Goal: Communication & Community: Answer question/provide support

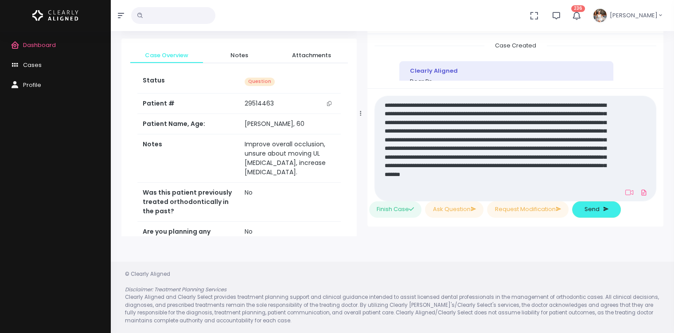
scroll to position [1512, 0]
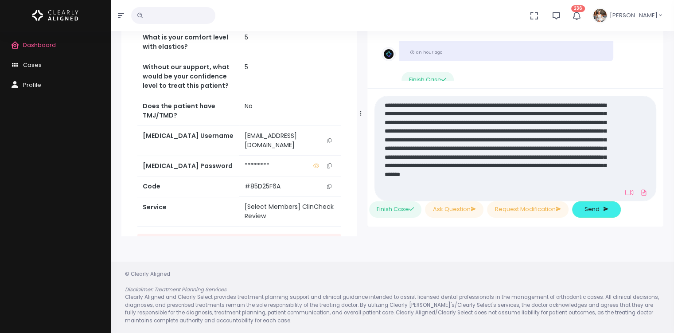
click at [510, 173] on textarea "**********" at bounding box center [498, 148] width 236 height 98
type textarea "**********"
click at [594, 210] on span "Send" at bounding box center [591, 209] width 15 height 9
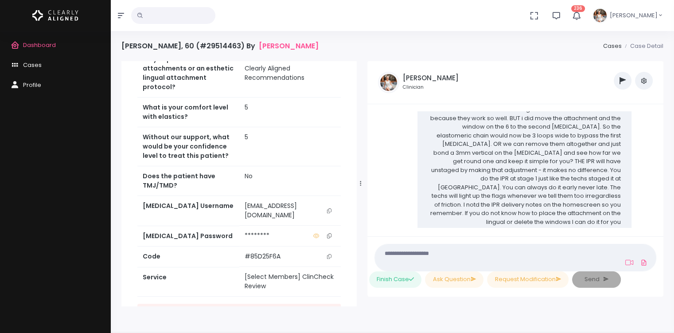
scroll to position [0, 0]
click at [27, 69] on span "Cases" at bounding box center [32, 65] width 19 height 8
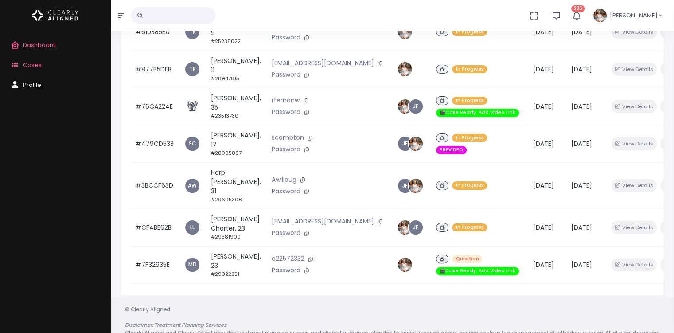
scroll to position [175, 0]
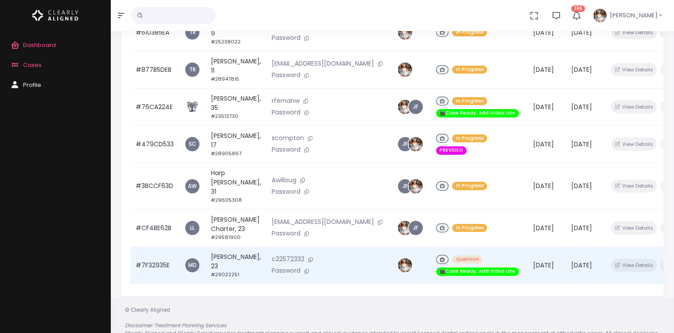
click at [164, 263] on td "#7F32935E" at bounding box center [154, 264] width 49 height 37
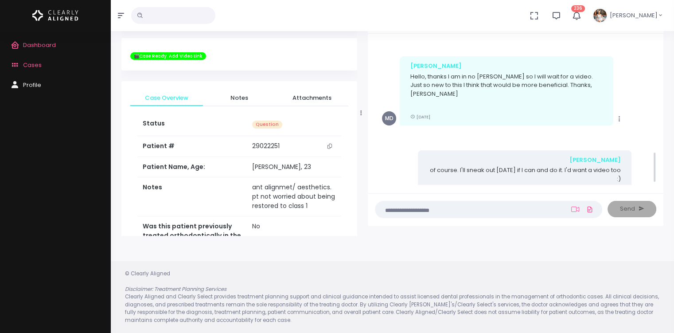
scroll to position [507, 0]
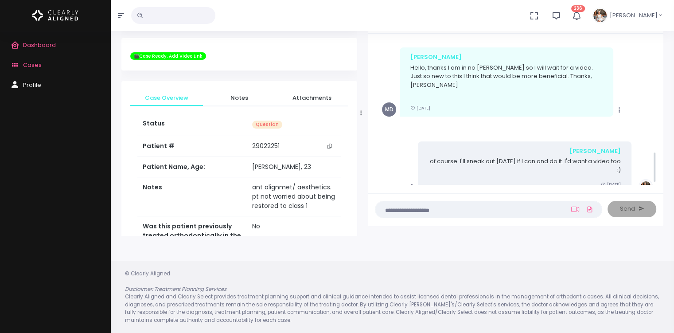
drag, startPoint x: 297, startPoint y: 112, endPoint x: 362, endPoint y: 118, distance: 65.4
click at [362, 118] on div at bounding box center [361, 113] width 4 height 240
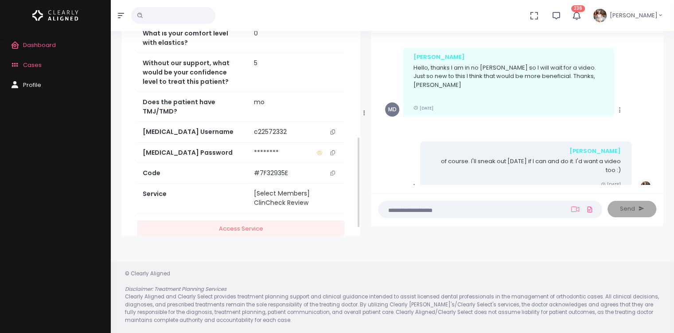
scroll to position [390, 0]
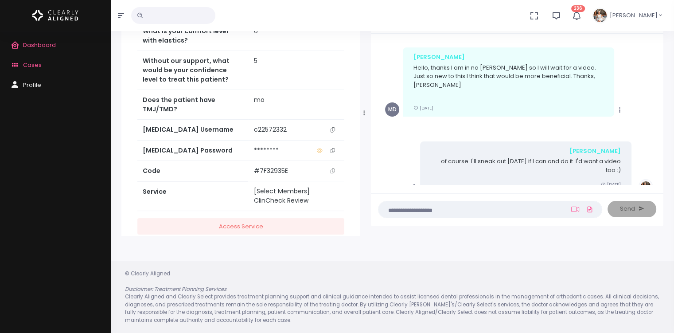
click at [332, 127] on icon "scrollable content" at bounding box center [332, 129] width 4 height 5
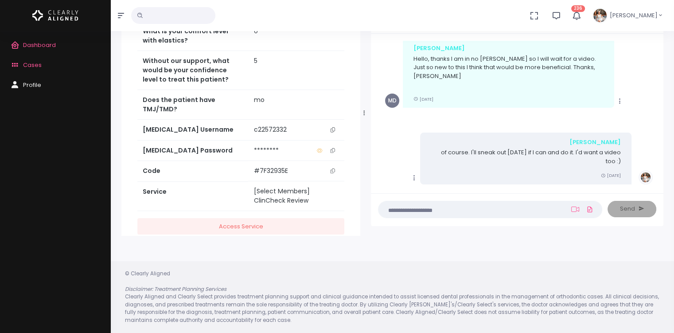
drag, startPoint x: 123, startPoint y: 115, endPoint x: 158, endPoint y: -89, distance: 207.1
click at [158, 0] on html "No data found, change terms and search again... 236 [PERSON_NAME] Dashboard Cas…" at bounding box center [337, 132] width 674 height 404
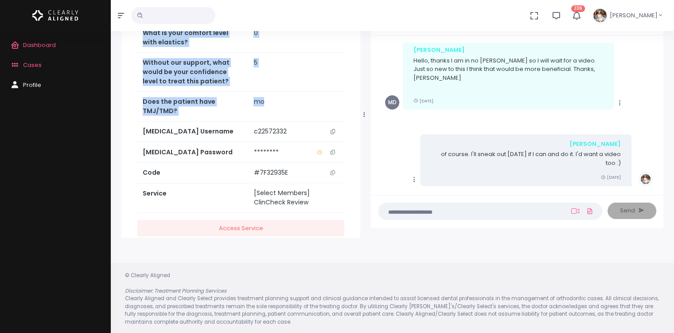
drag, startPoint x: 320, startPoint y: 90, endPoint x: 220, endPoint y: 9, distance: 128.2
click at [220, 9] on div "No data found, change terms and search again... 236 [PERSON_NAME] Dashboard Cas…" at bounding box center [337, 133] width 674 height 404
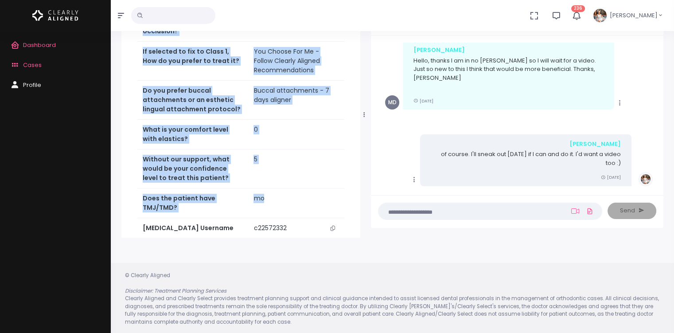
scroll to position [410, 0]
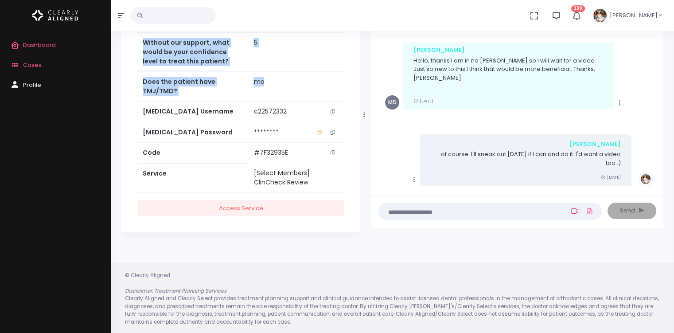
click at [577, 210] on icon at bounding box center [575, 210] width 8 height 7
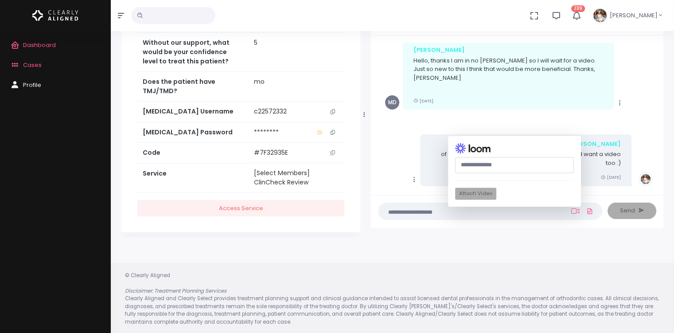
click at [526, 168] on input "text" at bounding box center [514, 165] width 119 height 16
paste input "**********"
type input "**********"
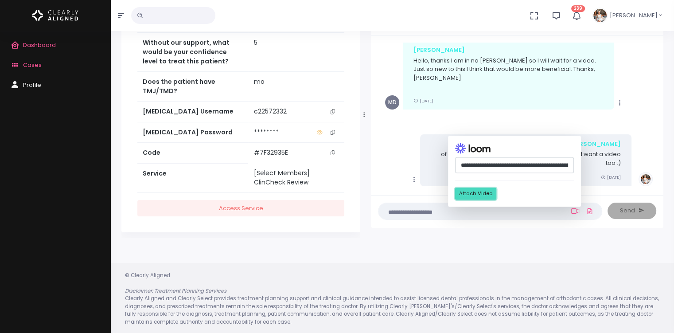
click at [480, 193] on button "Attach Video" at bounding box center [475, 194] width 41 height 12
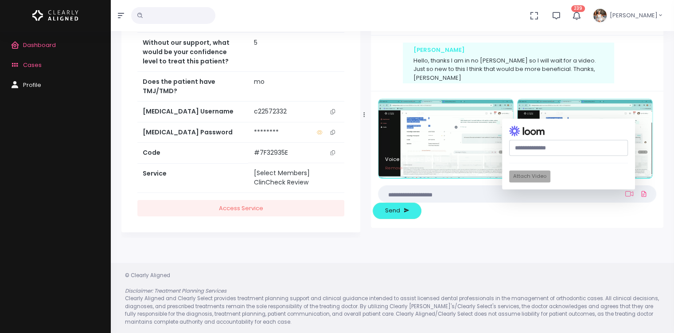
click at [423, 193] on textarea at bounding box center [500, 194] width 232 height 10
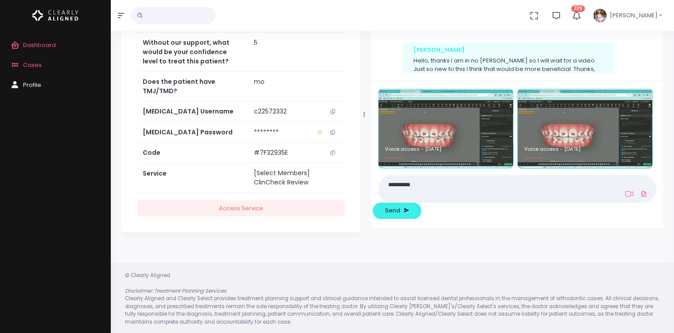
click at [643, 100] on img at bounding box center [584, 128] width 135 height 79
click at [643, 102] on img at bounding box center [584, 128] width 135 height 79
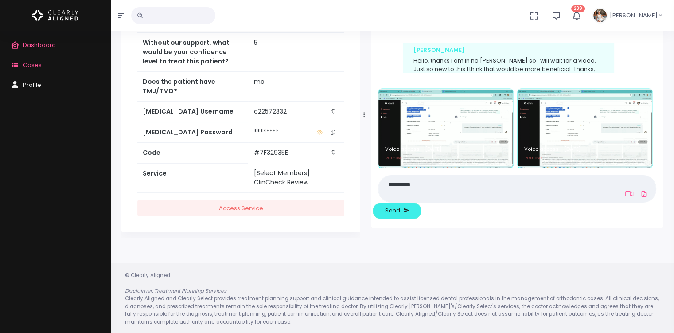
click at [479, 184] on textarea "**********" at bounding box center [500, 188] width 232 height 20
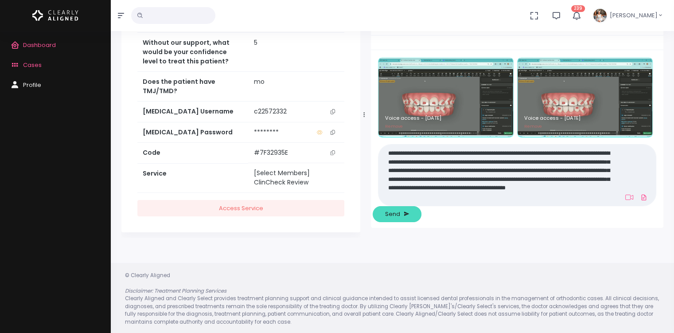
type textarea "**********"
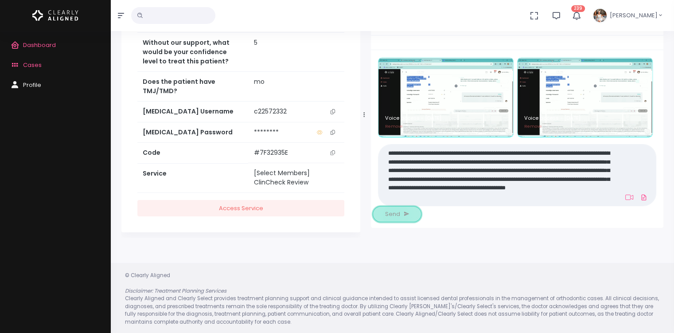
click at [395, 214] on span "Send" at bounding box center [392, 214] width 15 height 9
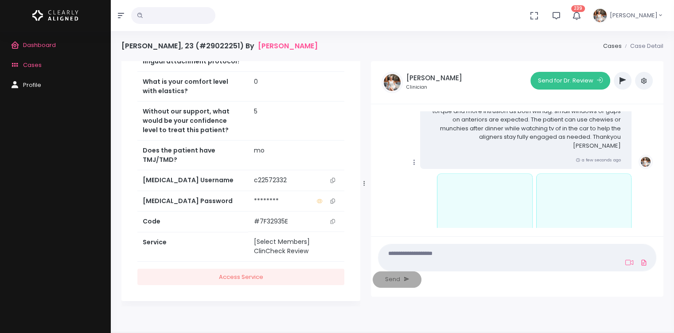
click at [570, 82] on button "Send for Dr. Review" at bounding box center [570, 81] width 80 height 18
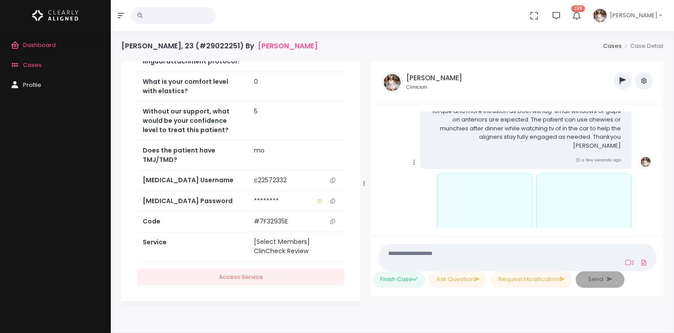
scroll to position [932, 0]
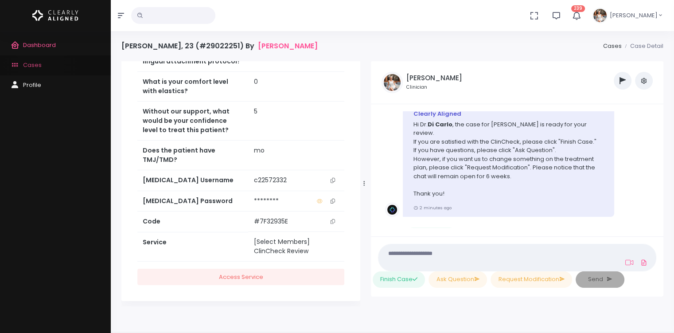
click at [41, 65] on span "Cases" at bounding box center [32, 65] width 19 height 8
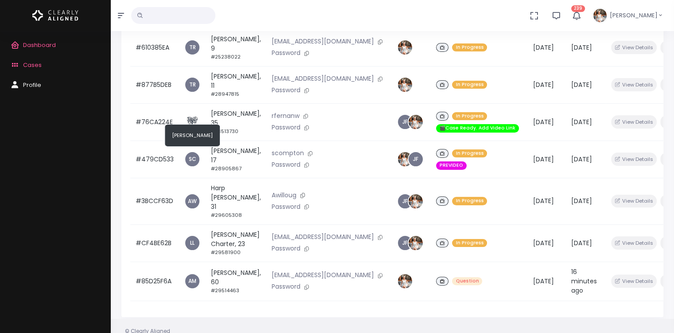
scroll to position [154, 0]
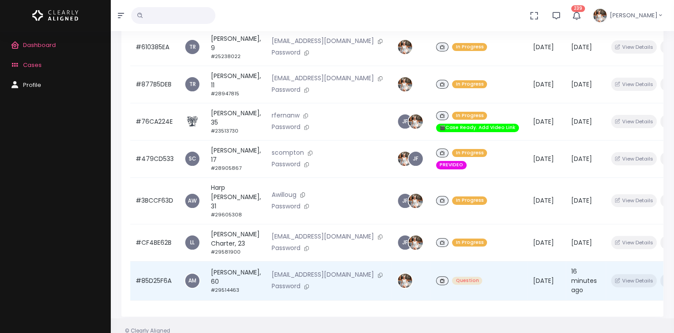
click at [163, 272] on td "#85D25F6A" at bounding box center [154, 280] width 49 height 39
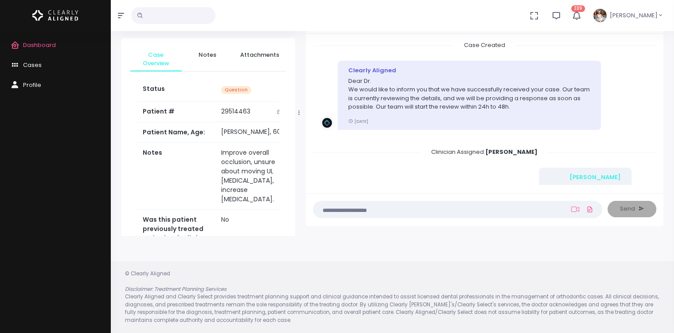
scroll to position [1522, 0]
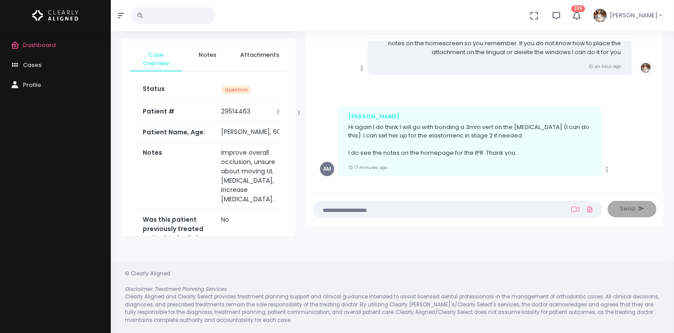
click at [412, 211] on textarea at bounding box center [439, 209] width 243 height 10
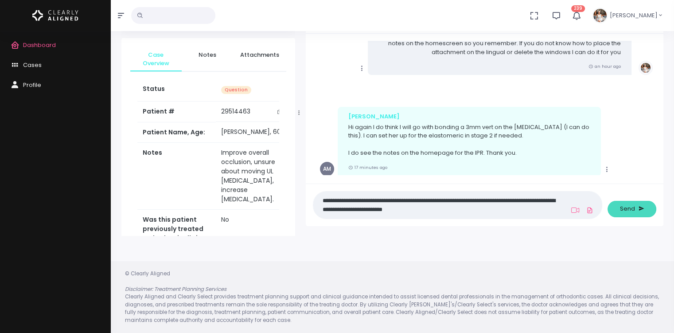
type textarea "**********"
click at [625, 209] on span "Send" at bounding box center [627, 208] width 15 height 9
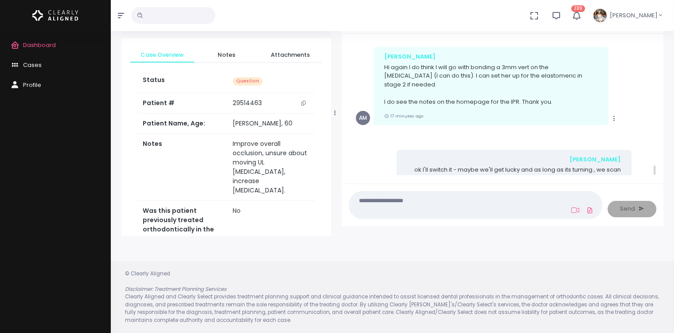
scroll to position [1720, 0]
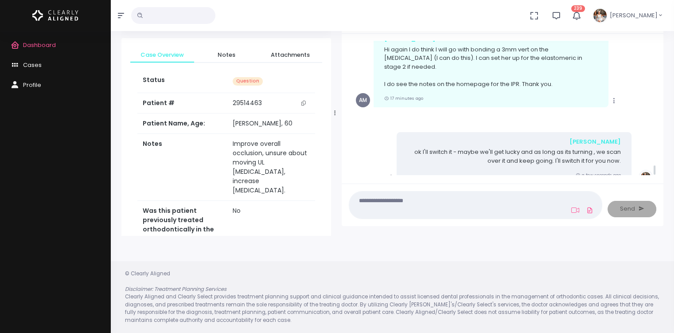
drag, startPoint x: 299, startPoint y: 113, endPoint x: 344, endPoint y: 119, distance: 44.7
click at [337, 119] on div at bounding box center [335, 113] width 4 height 240
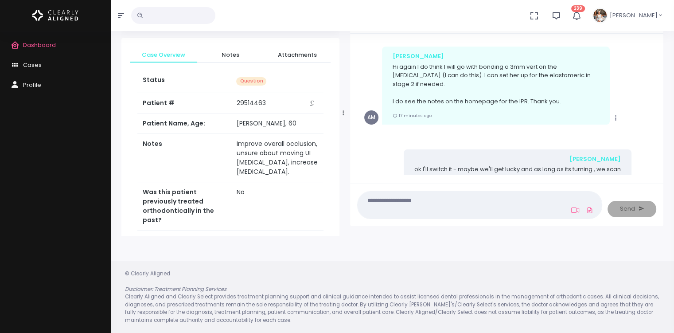
scroll to position [0, 0]
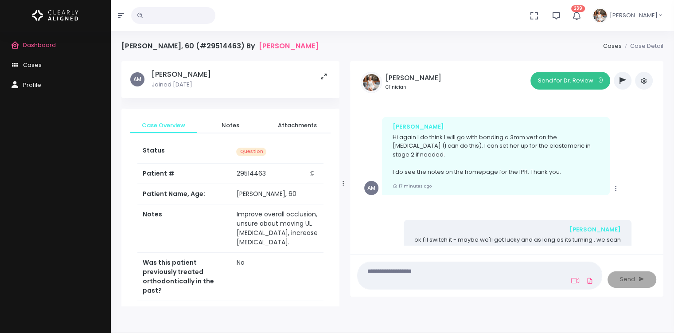
click at [550, 84] on button "Send for Dr. Review" at bounding box center [570, 81] width 80 height 18
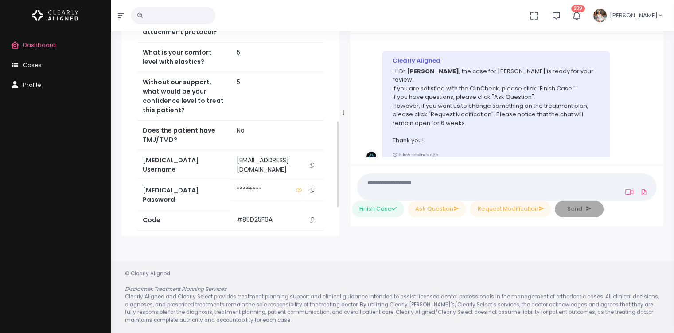
scroll to position [363, 0]
click at [312, 167] on icon "scrollable content" at bounding box center [312, 164] width 4 height 5
